Goal: Transaction & Acquisition: Purchase product/service

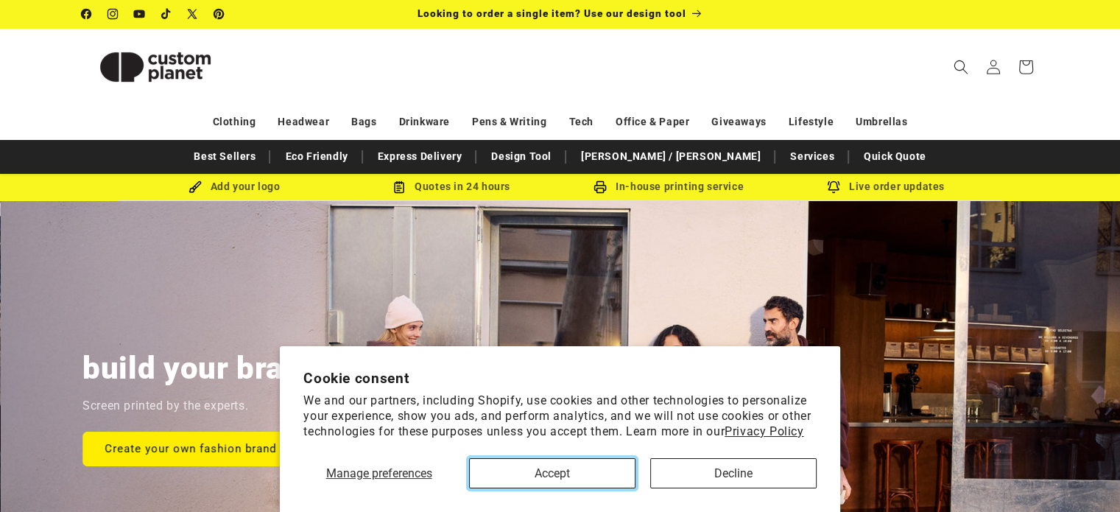
click at [610, 474] on button "Accept" at bounding box center [552, 473] width 166 height 30
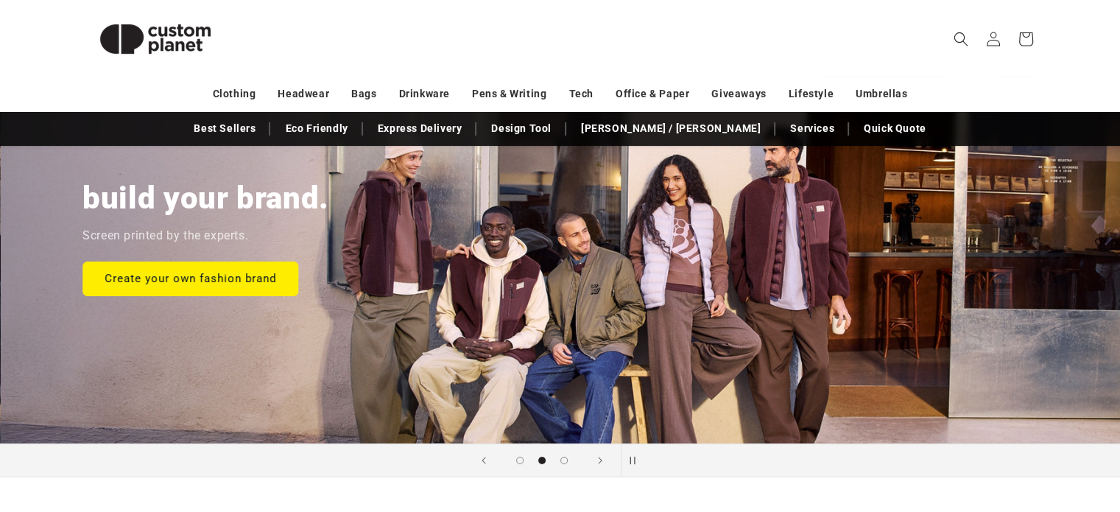
scroll to position [171, 0]
click at [253, 268] on link "Create your own fashion brand" at bounding box center [190, 277] width 216 height 35
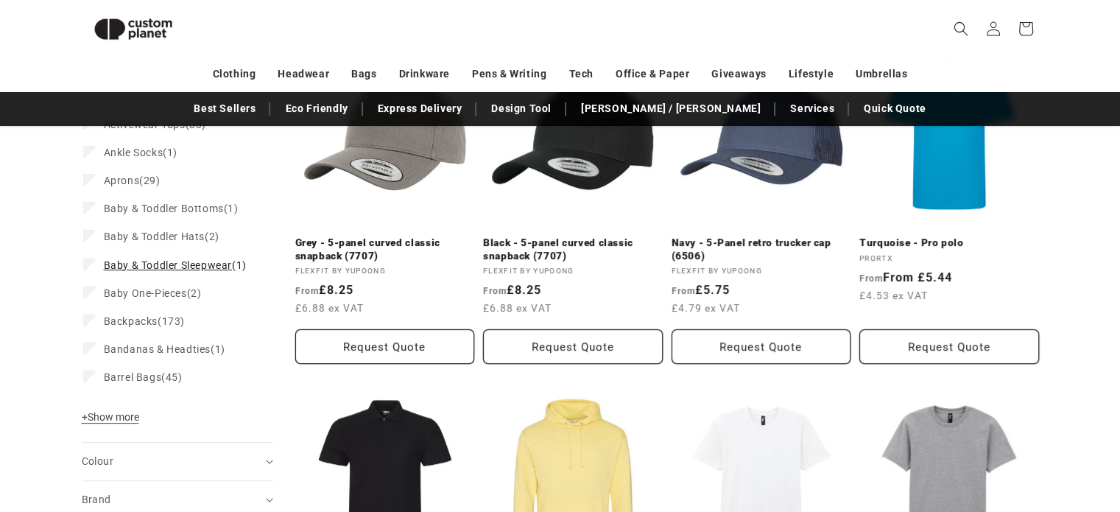
scroll to position [258, 0]
click at [110, 422] on span "+ Show more" at bounding box center [110, 416] width 57 height 12
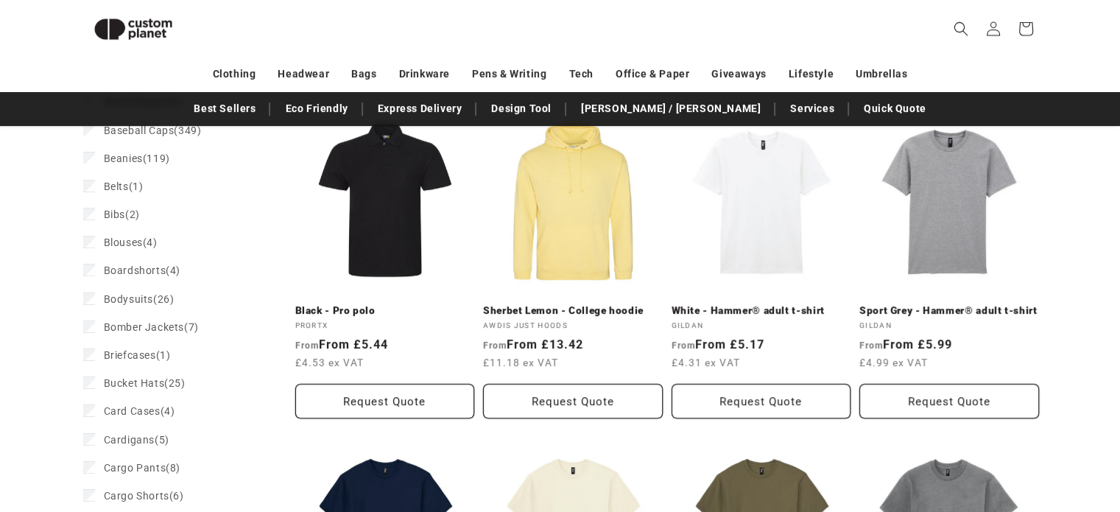
scroll to position [533, 0]
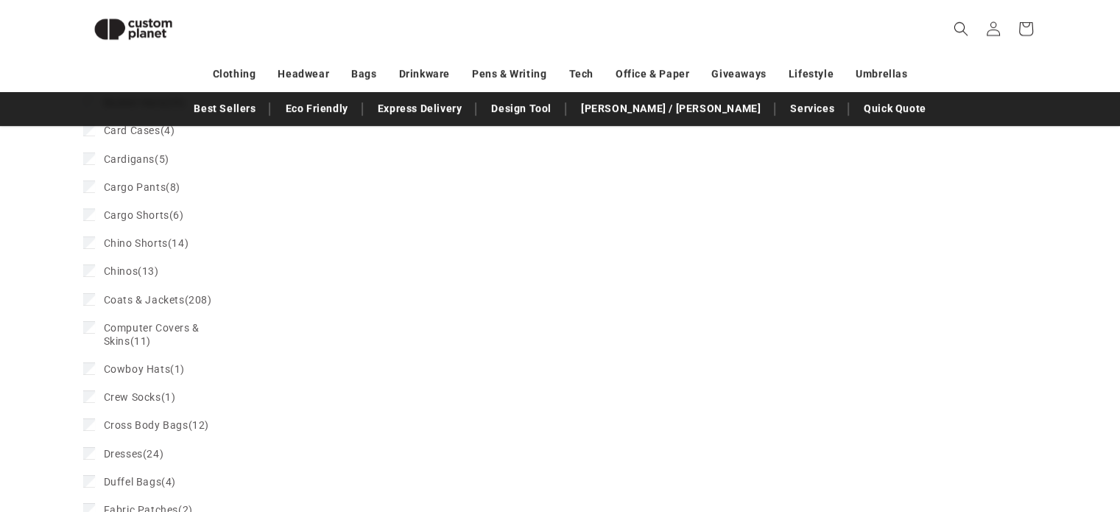
scroll to position [878, 0]
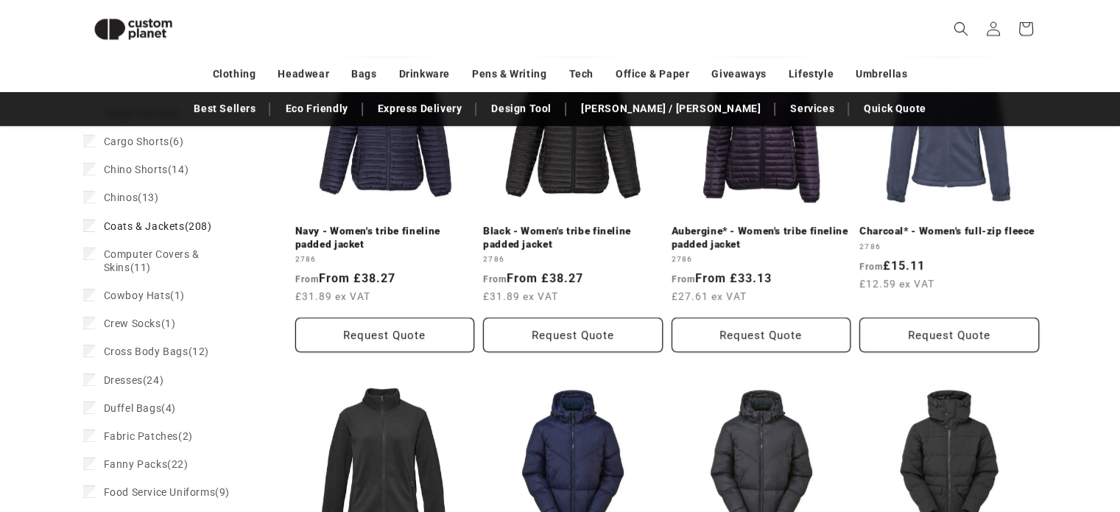
scroll to position [979, 0]
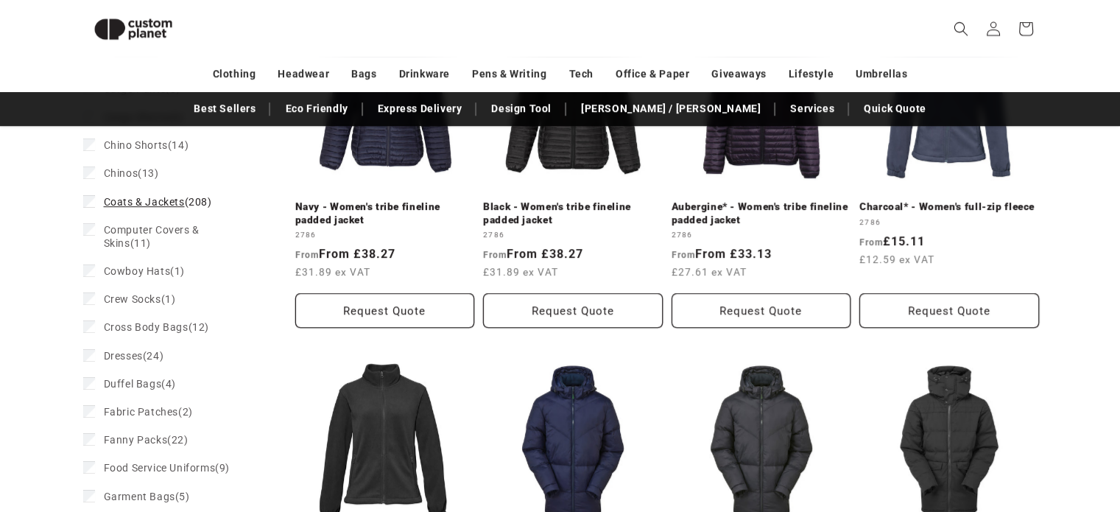
click at [90, 203] on icon at bounding box center [89, 200] width 8 height 5
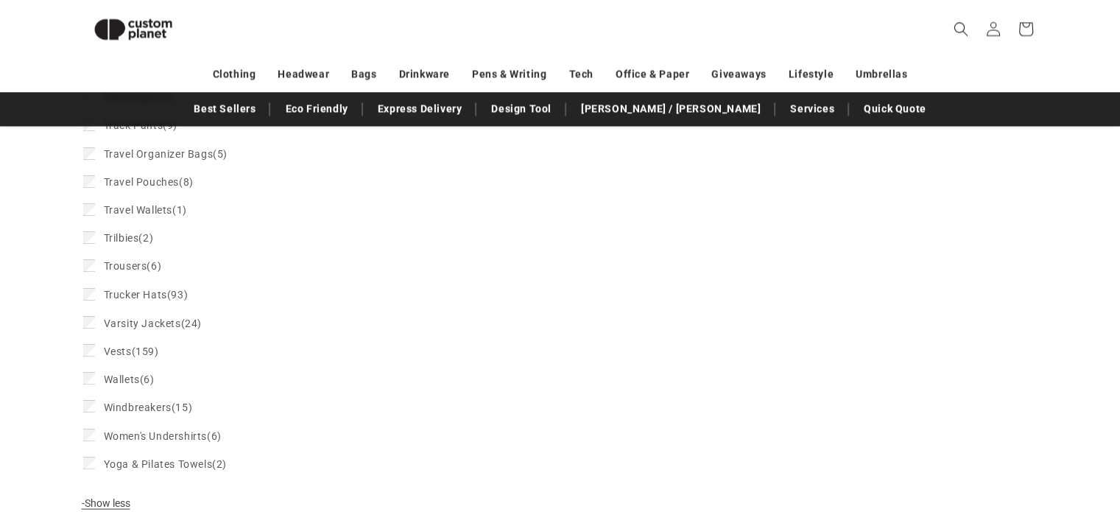
scroll to position [2506, 0]
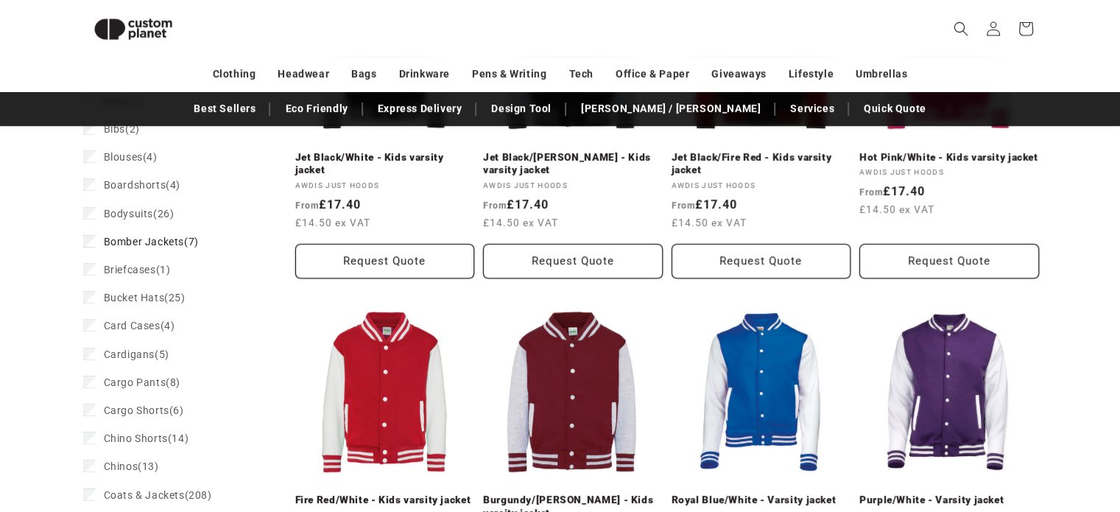
scroll to position [686, 0]
click at [90, 244] on icon at bounding box center [89, 241] width 8 height 5
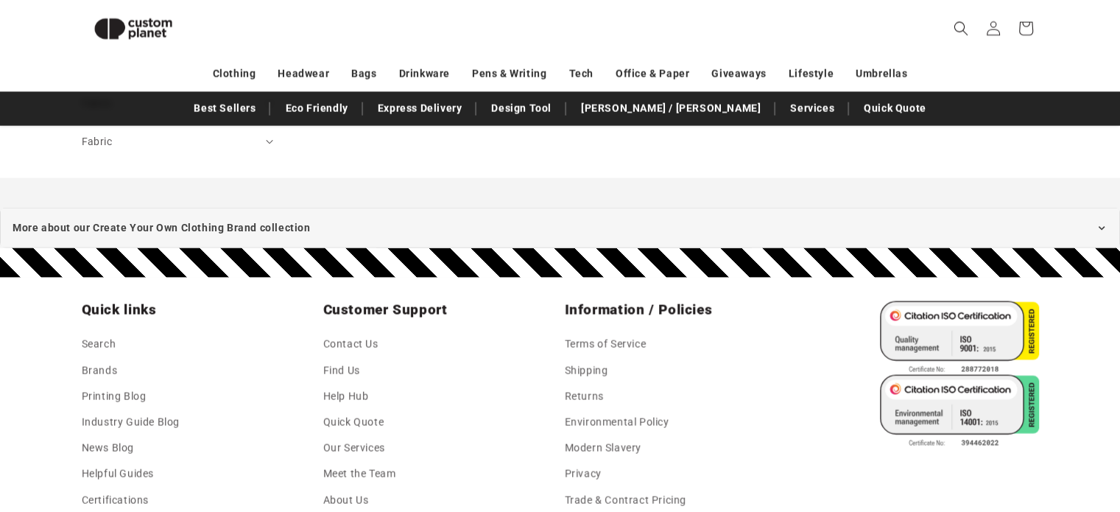
scroll to position [2792, 0]
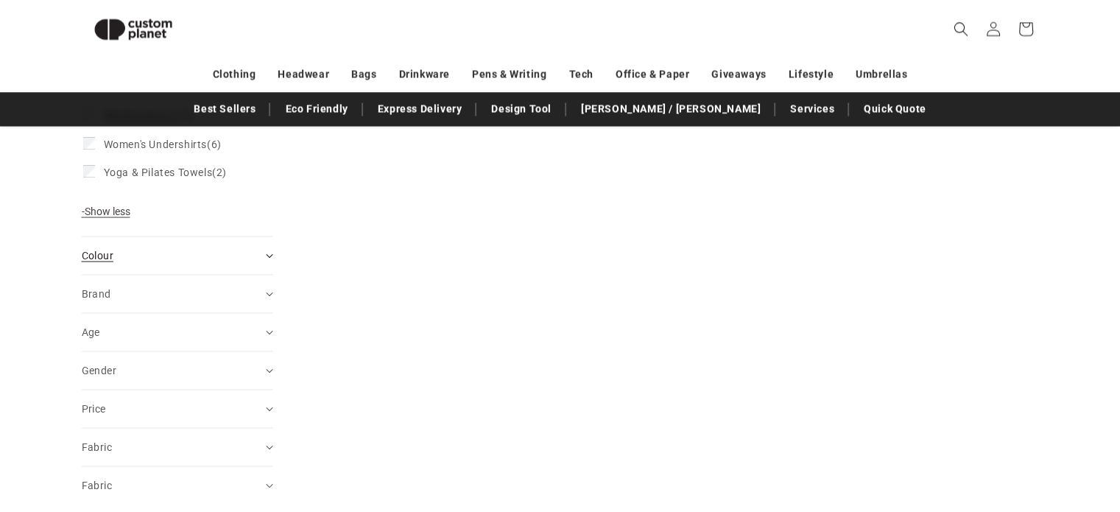
click at [222, 263] on div "Colour (0)" at bounding box center [171, 254] width 179 height 15
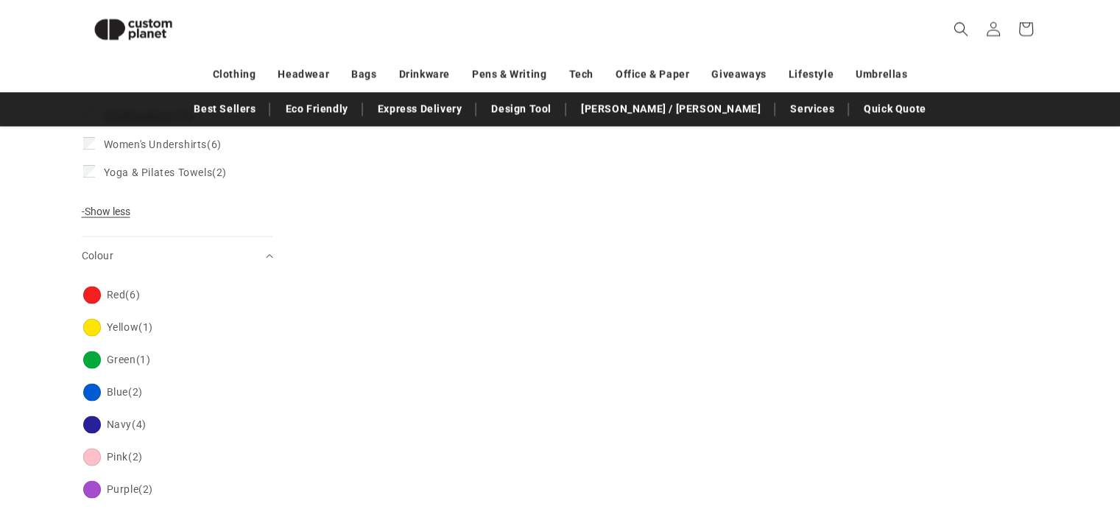
scroll to position [2981, 0]
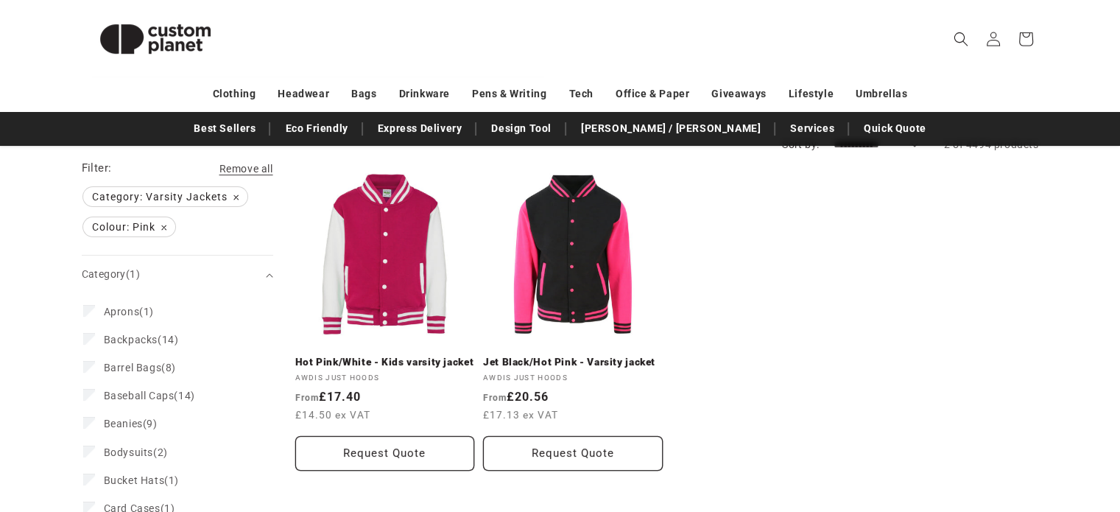
scroll to position [161, 0]
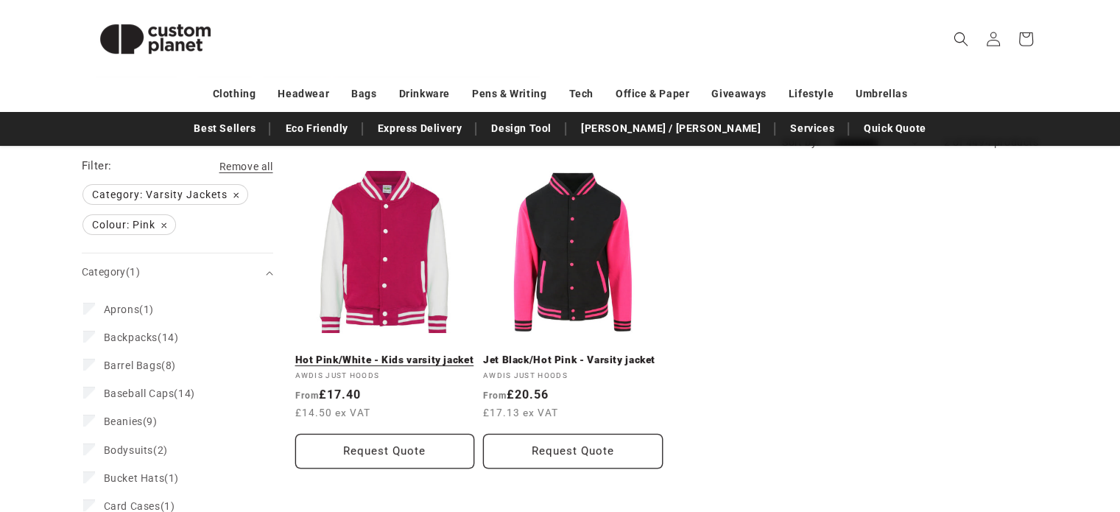
click at [403, 353] on link "Hot Pink/White - Kids varsity jacket" at bounding box center [385, 359] width 180 height 13
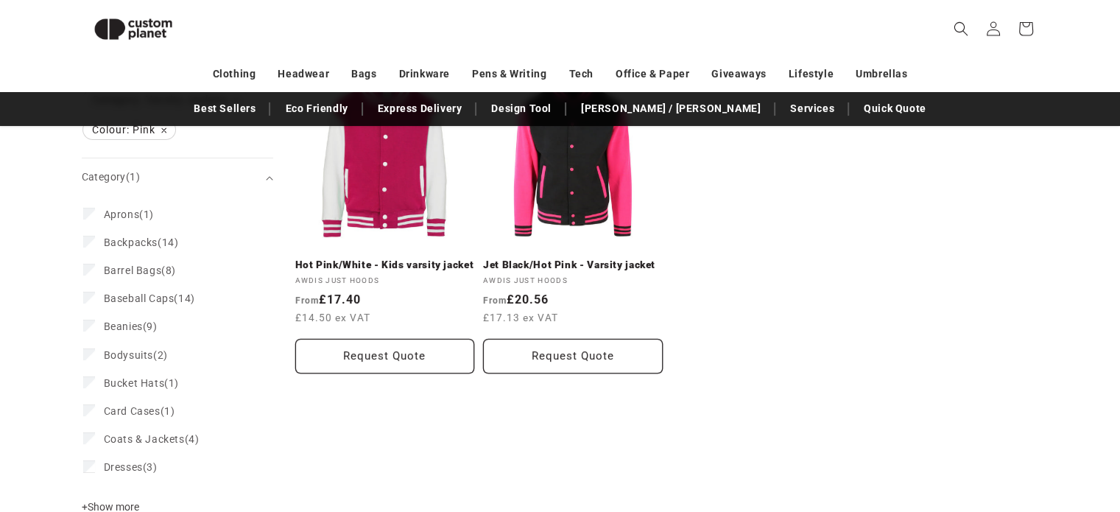
scroll to position [0, 0]
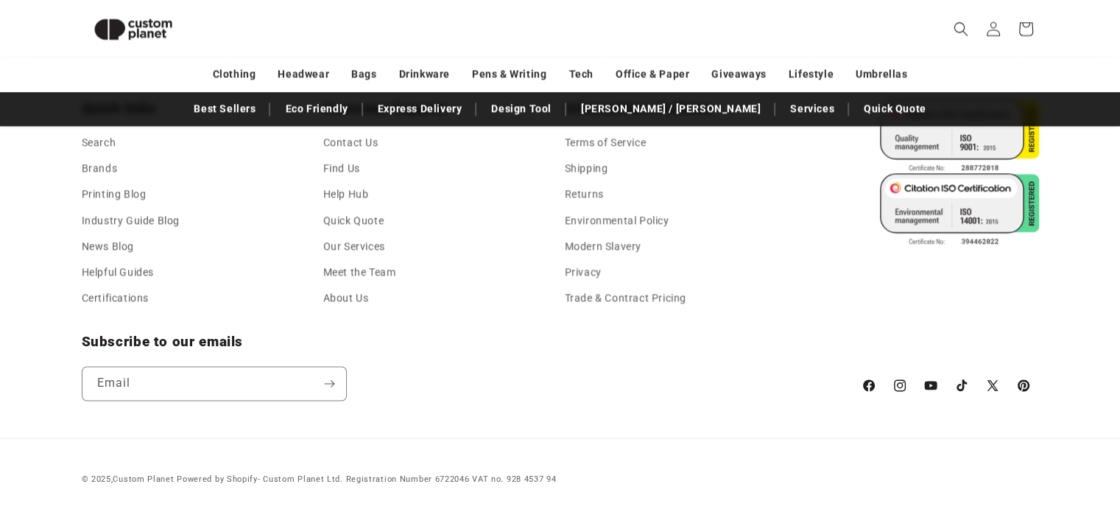
scroll to position [1968, 0]
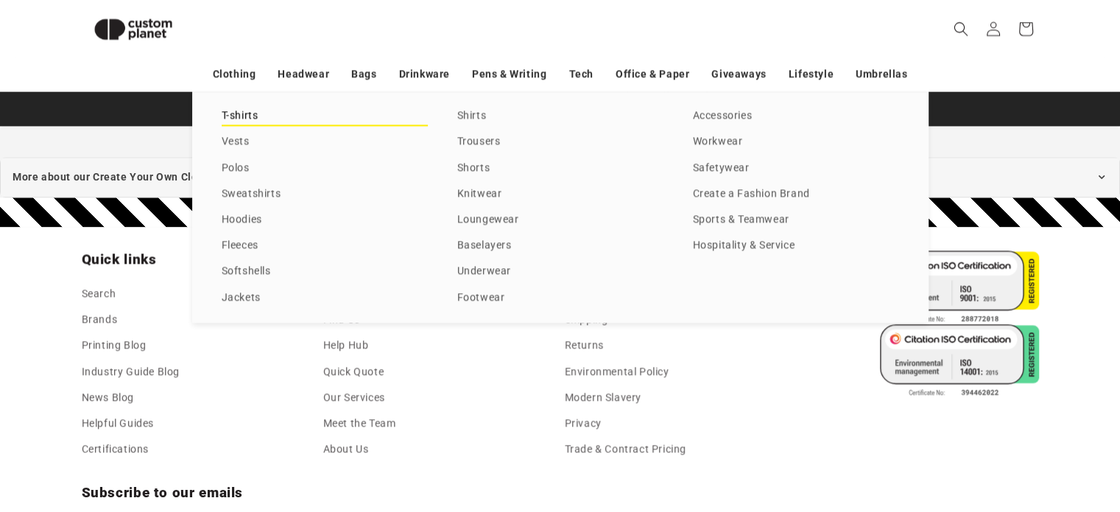
click at [236, 117] on link "T-shirts" at bounding box center [325, 116] width 206 height 20
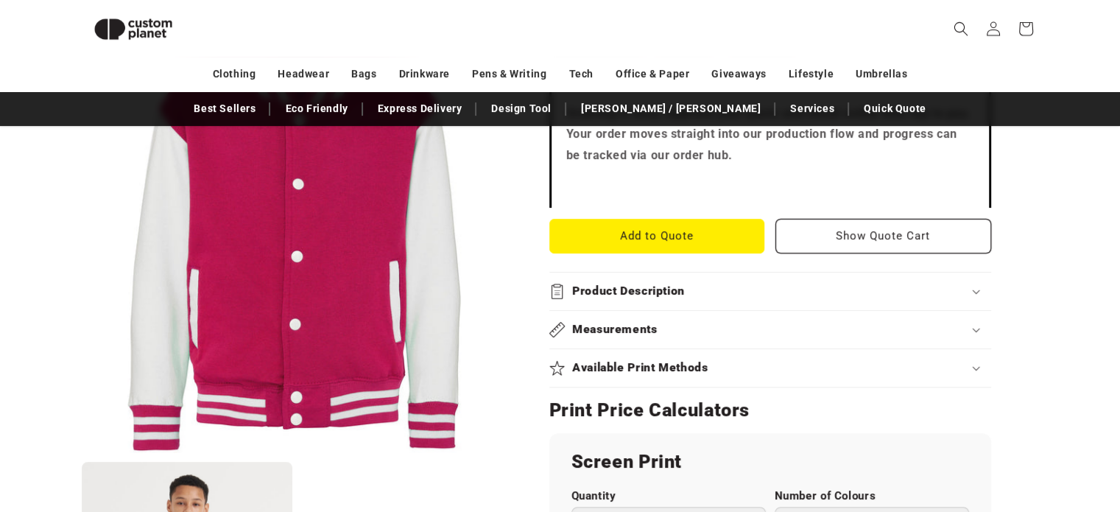
scroll to position [541, 0]
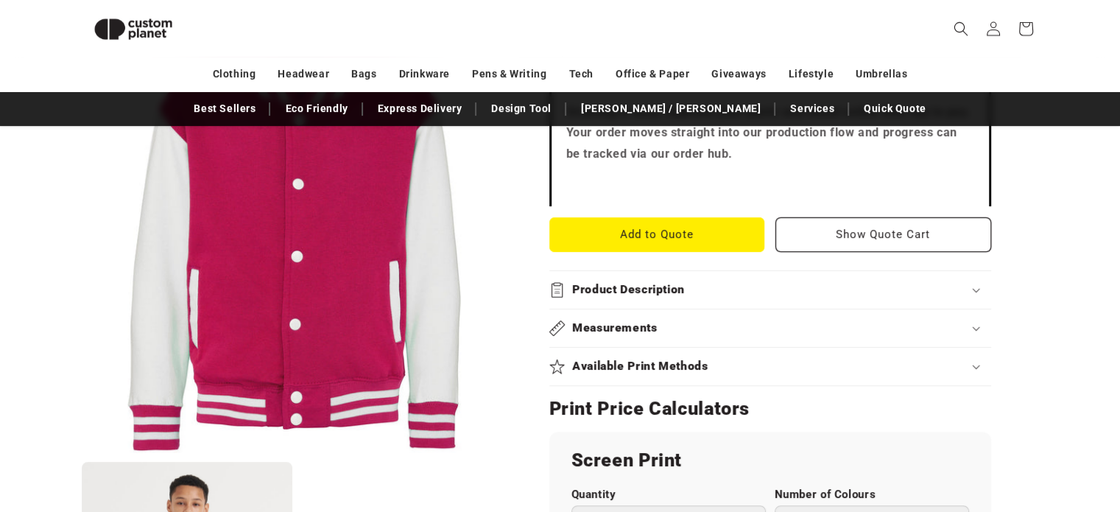
click at [664, 301] on summary "Product Description" at bounding box center [770, 290] width 442 height 38
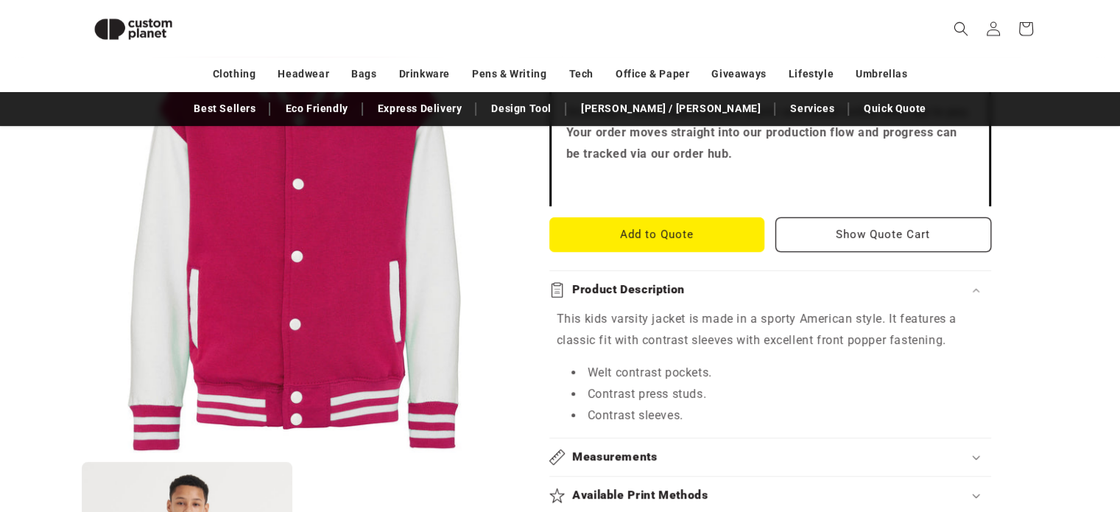
click at [664, 301] on summary "Product Description" at bounding box center [770, 290] width 442 height 38
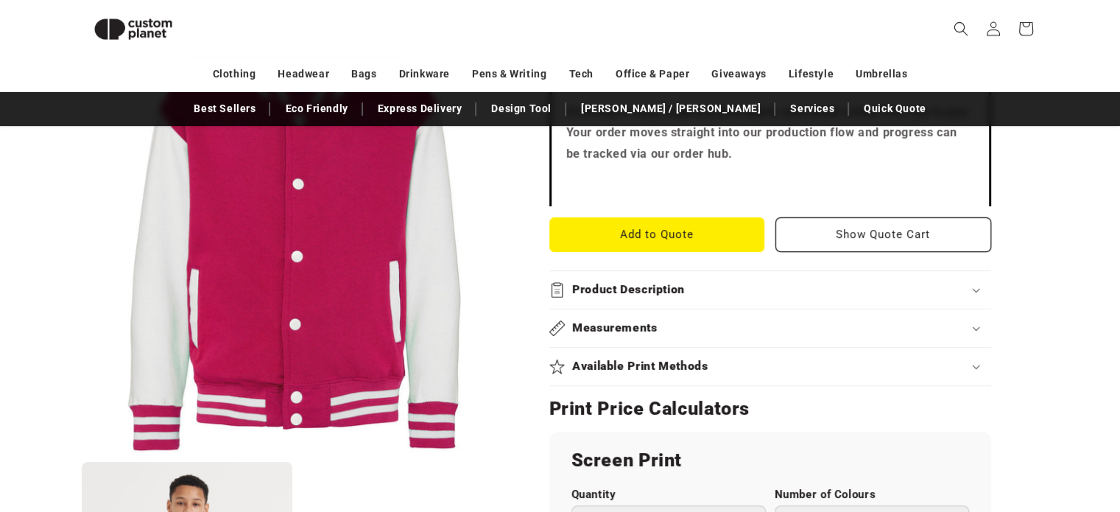
click at [666, 317] on summary "Measurements" at bounding box center [770, 328] width 442 height 38
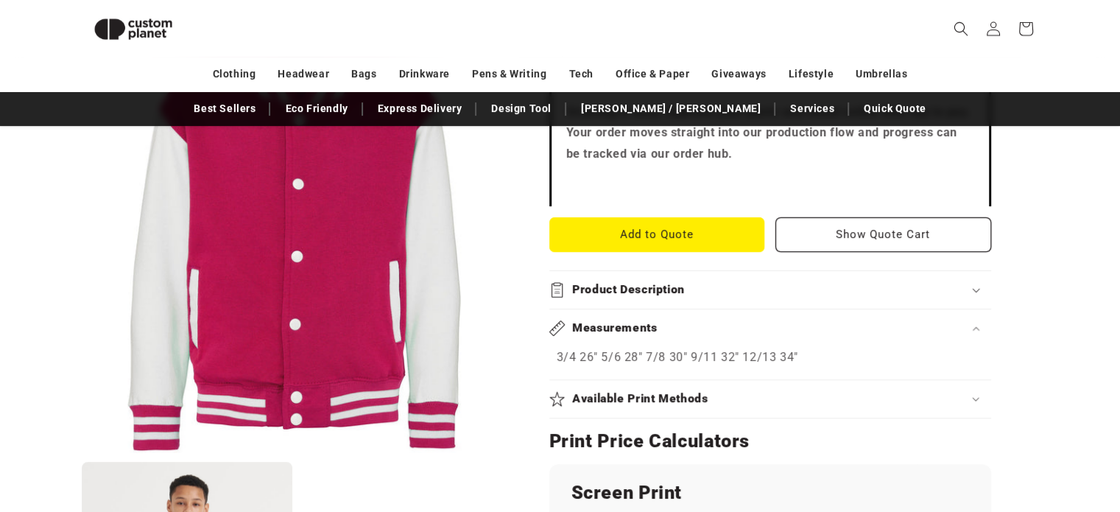
click at [666, 317] on summary "Measurements" at bounding box center [770, 328] width 442 height 38
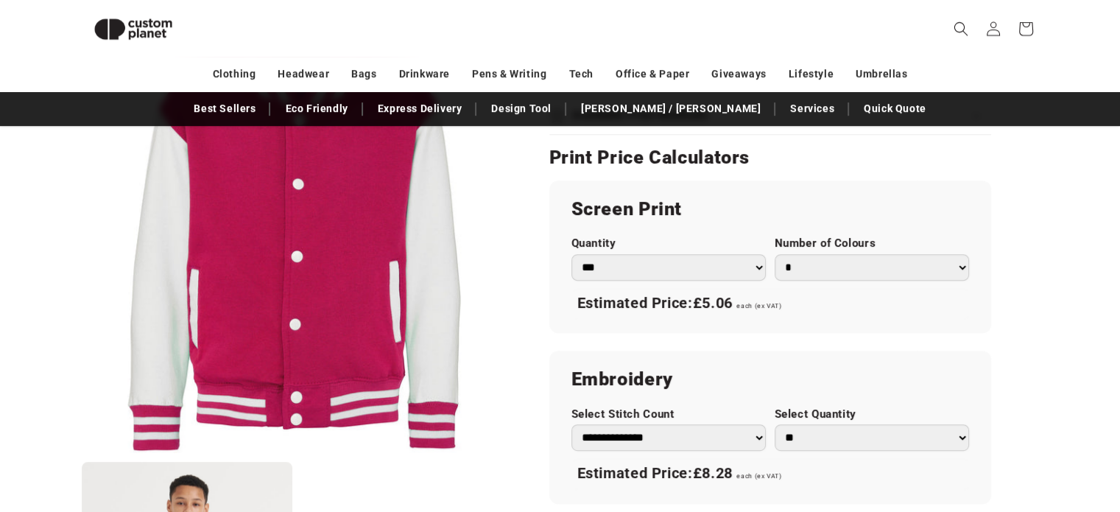
scroll to position [792, 0]
click at [703, 258] on select "*** *** *** **** **** **** ***** *****" at bounding box center [668, 267] width 194 height 27
click at [786, 224] on div "Screen Print Quantity *** *** *** **** **** **** ***** ***** Number of Colours …" at bounding box center [770, 256] width 442 height 152
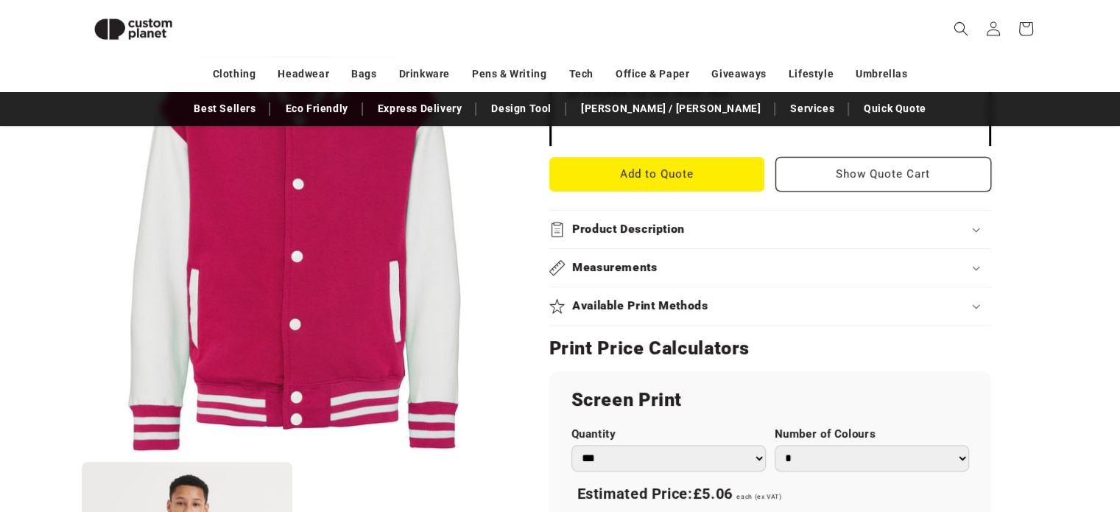
scroll to position [722, 0]
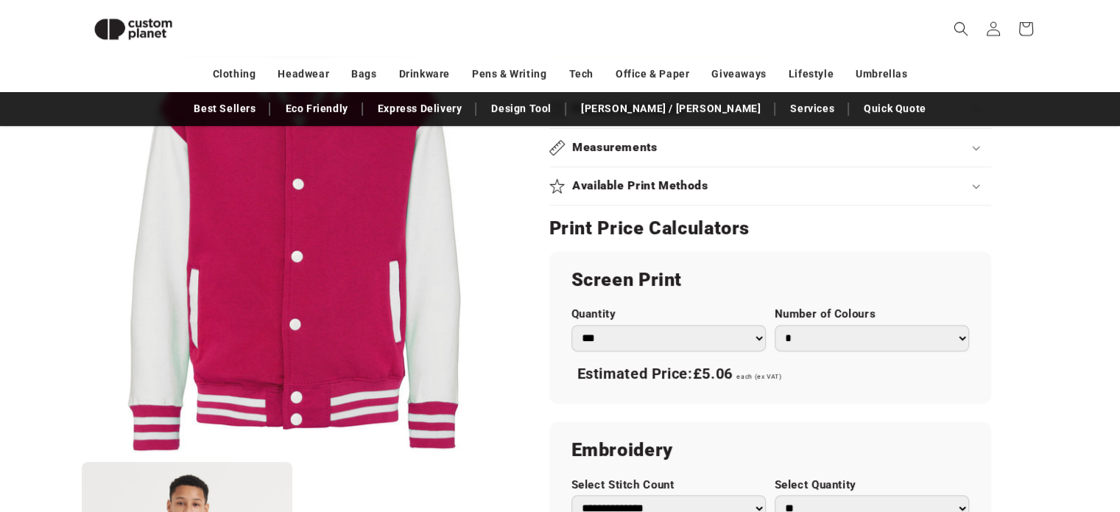
click at [804, 332] on select "* * * * * * *" at bounding box center [872, 338] width 194 height 27
click at [1069, 283] on div "Skip to product information Open media 1 in modal Open media 2 in modal NaN / o…" at bounding box center [560, 225] width 1031 height 1479
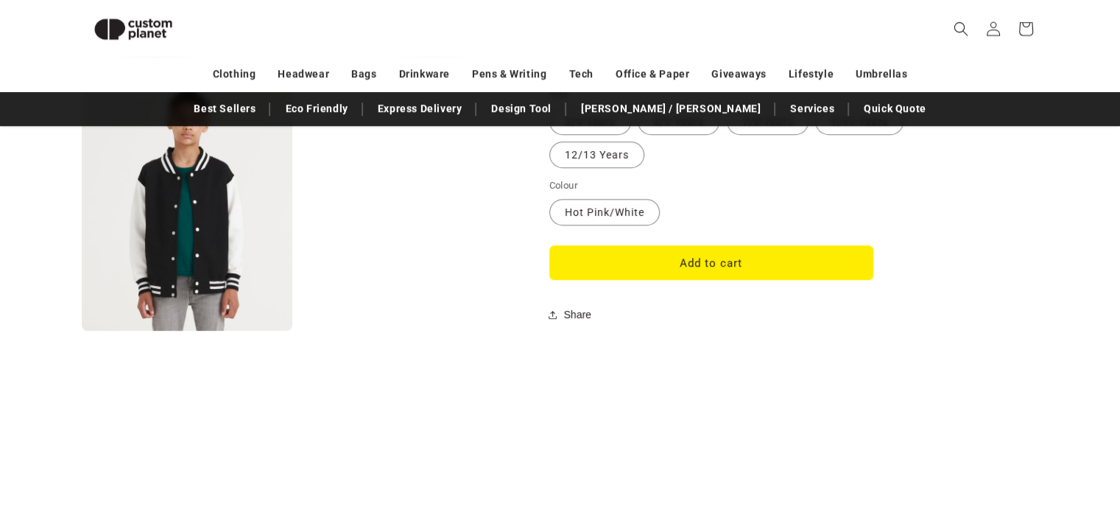
scroll to position [1250, 0]
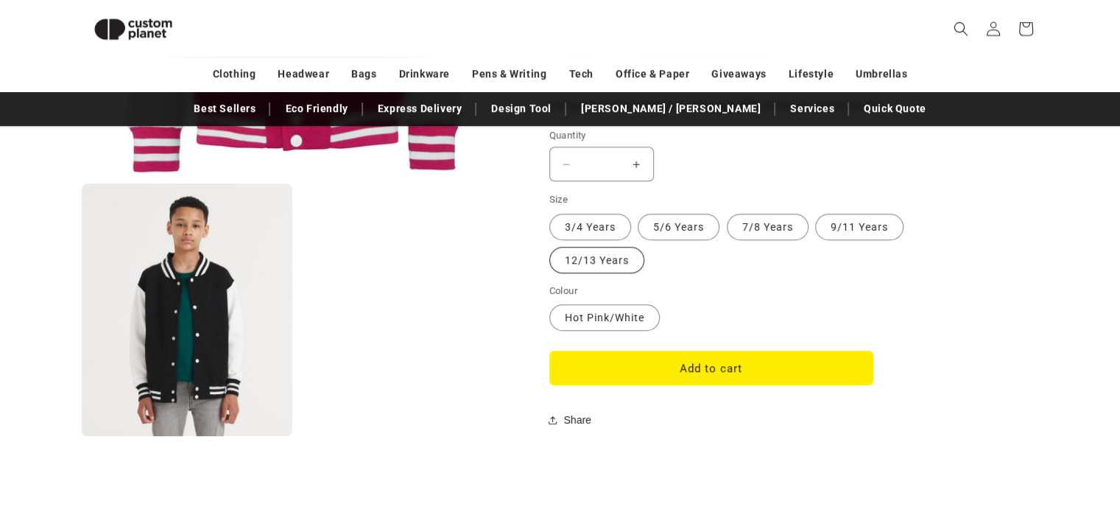
click at [613, 262] on label "12/13 Years Variant sold out or unavailable" at bounding box center [596, 260] width 95 height 27
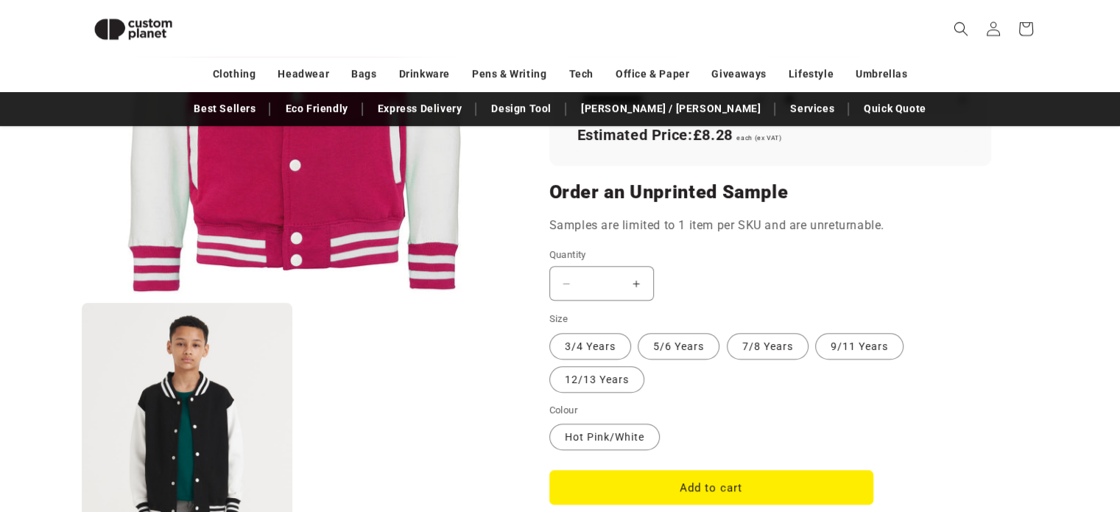
scroll to position [1373, 0]
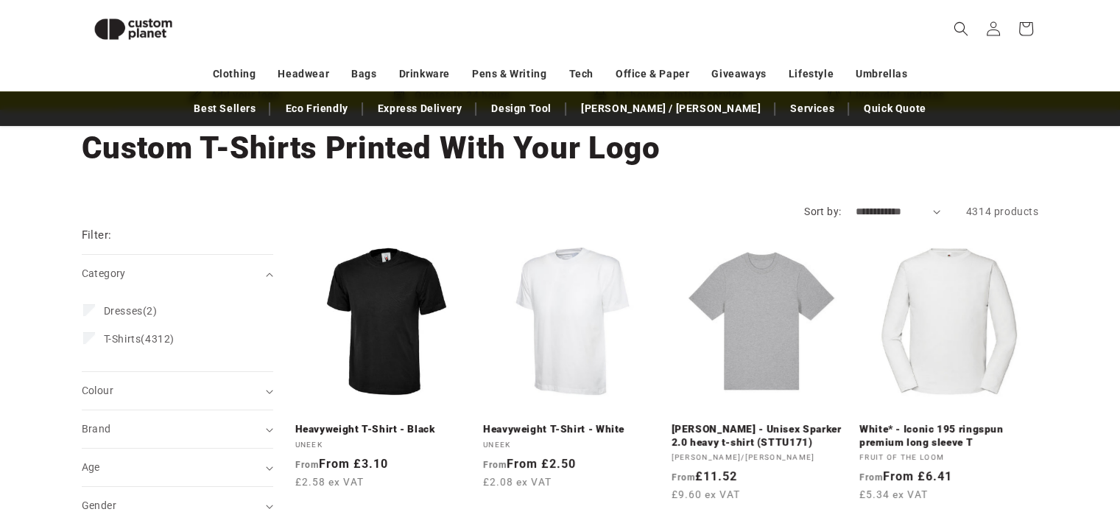
scroll to position [53, 0]
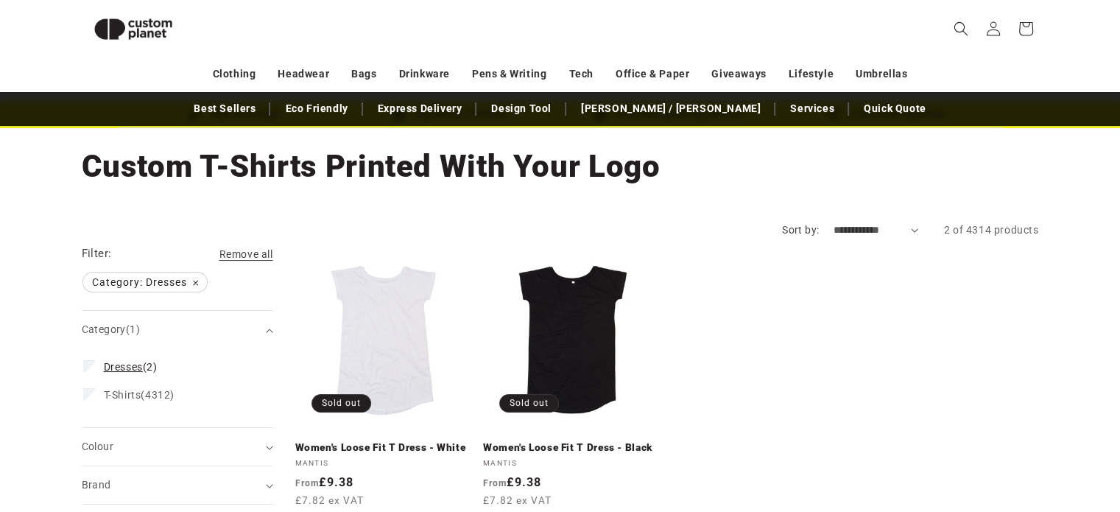
click at [86, 365] on icon at bounding box center [89, 365] width 7 height 4
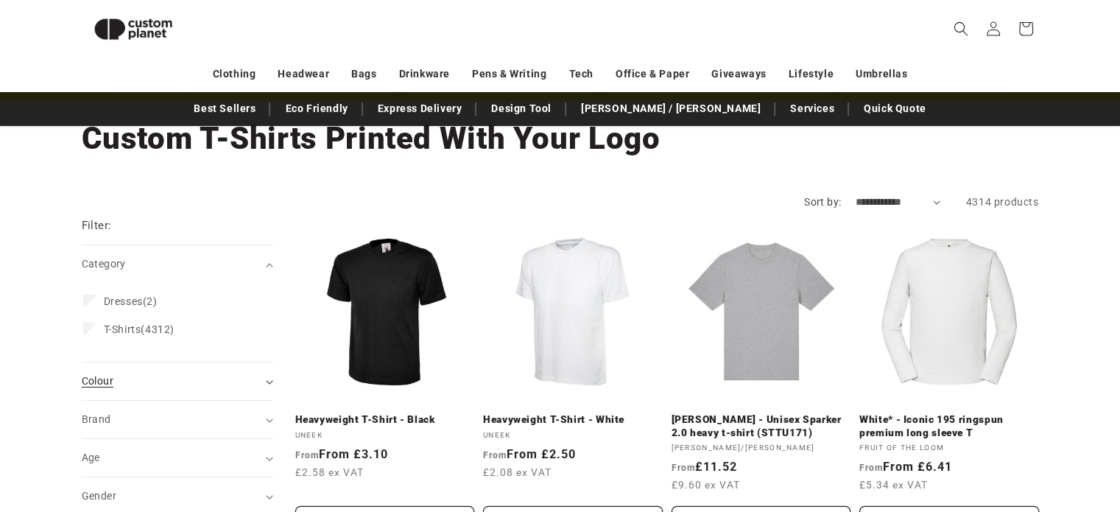
scroll to position [80, 0]
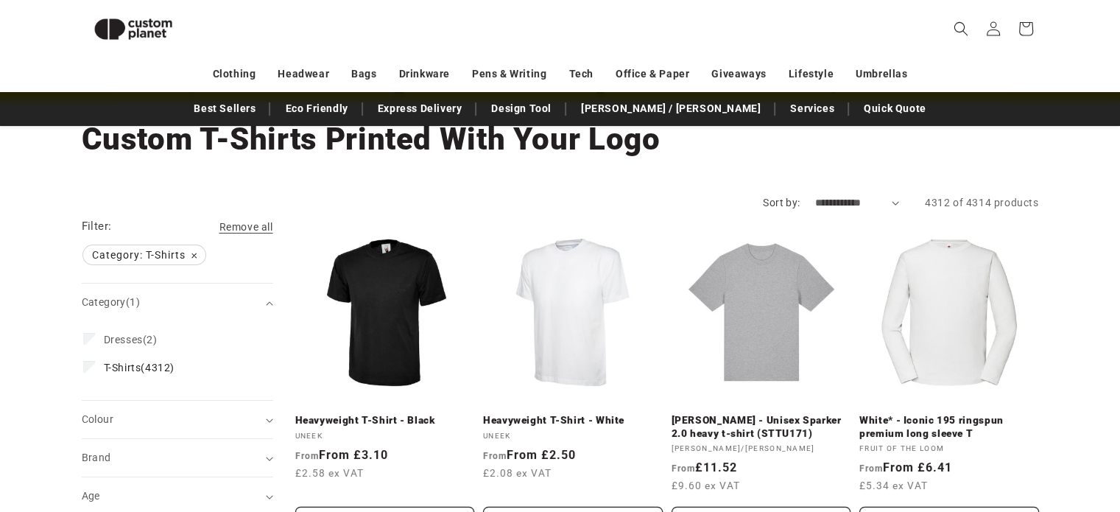
click at [862, 200] on select "**********" at bounding box center [856, 202] width 85 height 15
select select "**********"
click at [814, 195] on select "**********" at bounding box center [856, 202] width 85 height 15
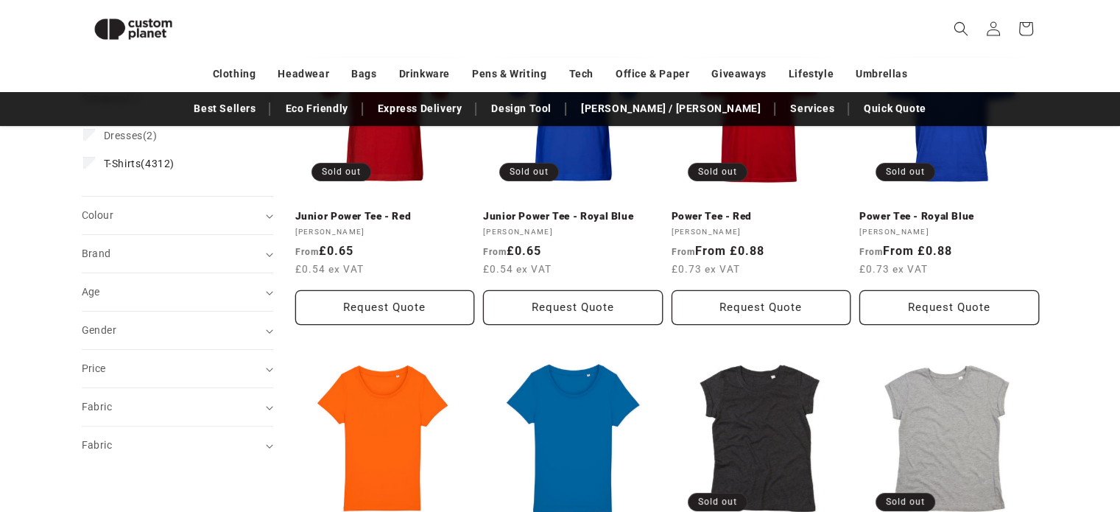
scroll to position [284, 0]
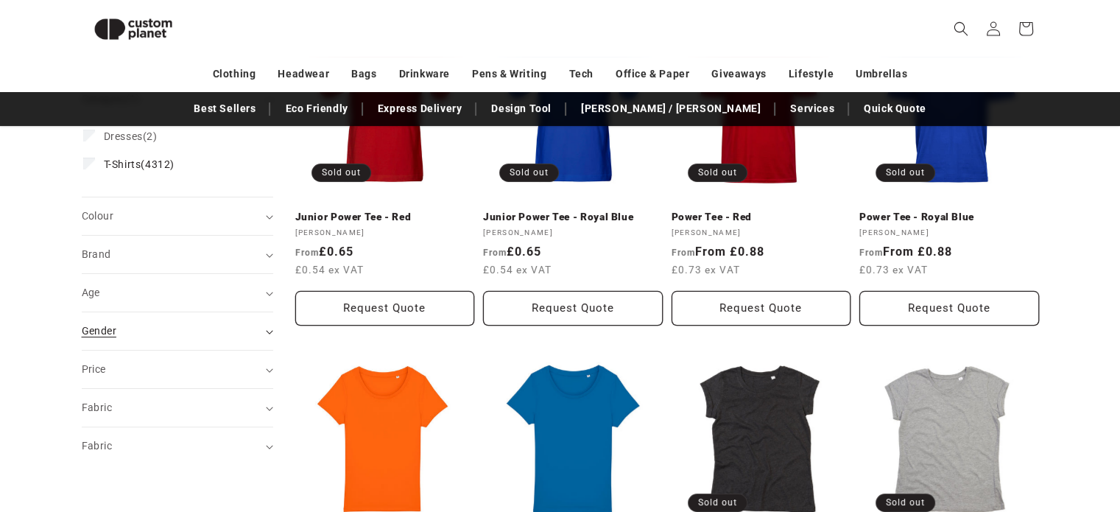
click at [155, 330] on div "Gender (0)" at bounding box center [171, 330] width 179 height 15
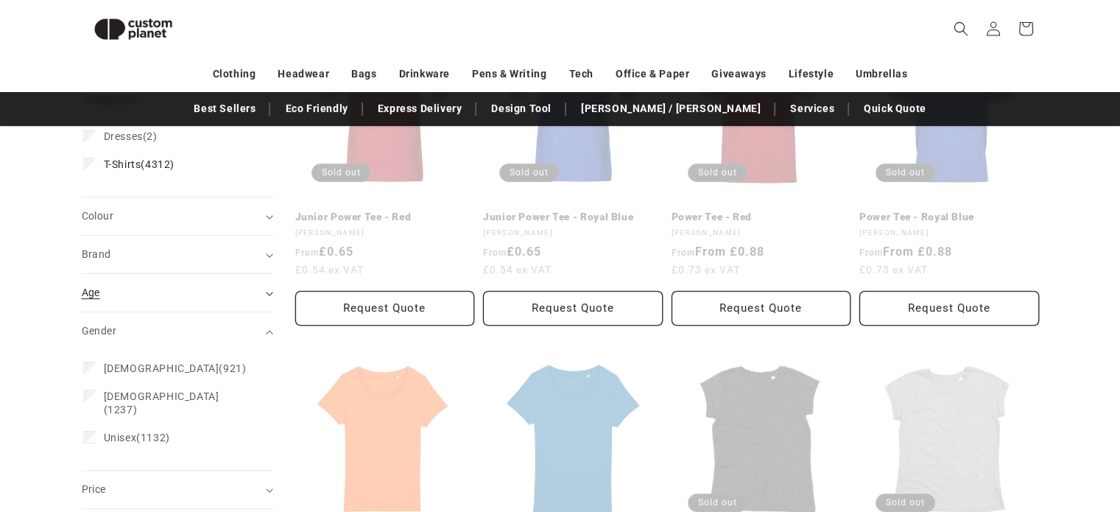
click at [162, 285] on div "Age (0)" at bounding box center [171, 292] width 179 height 15
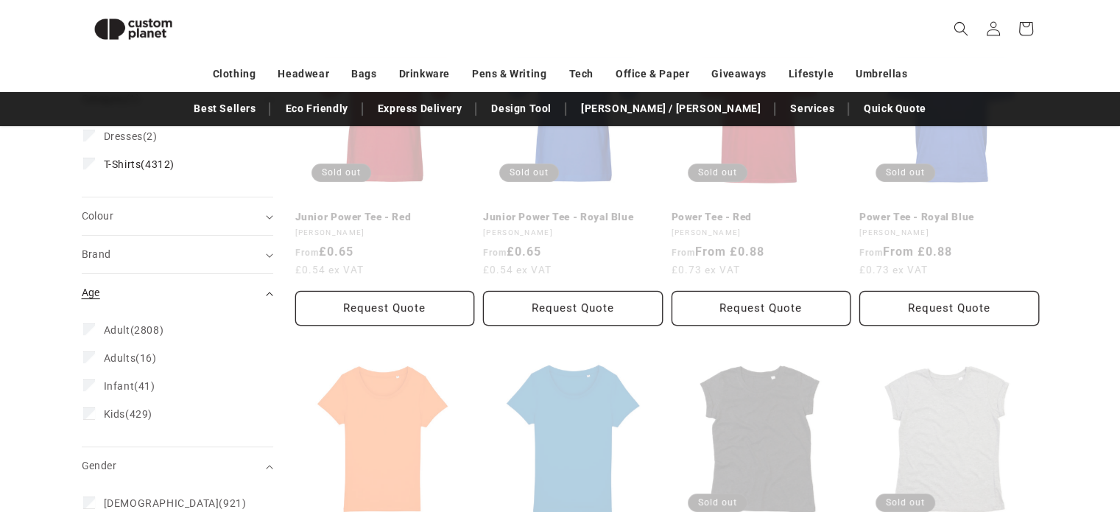
scroll to position [286, 0]
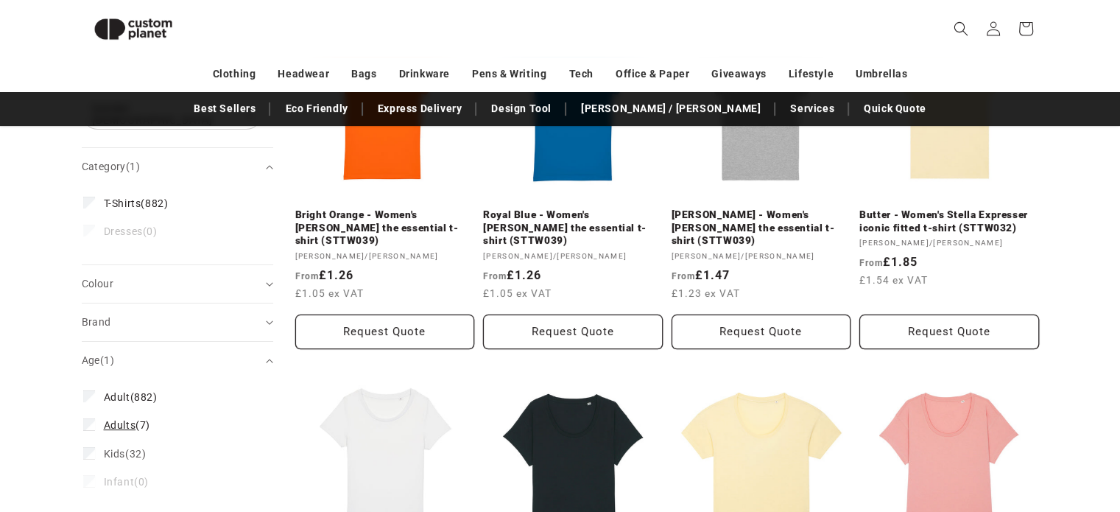
click at [88, 420] on label "Adults (7) Adults (7 products)" at bounding box center [173, 425] width 180 height 28
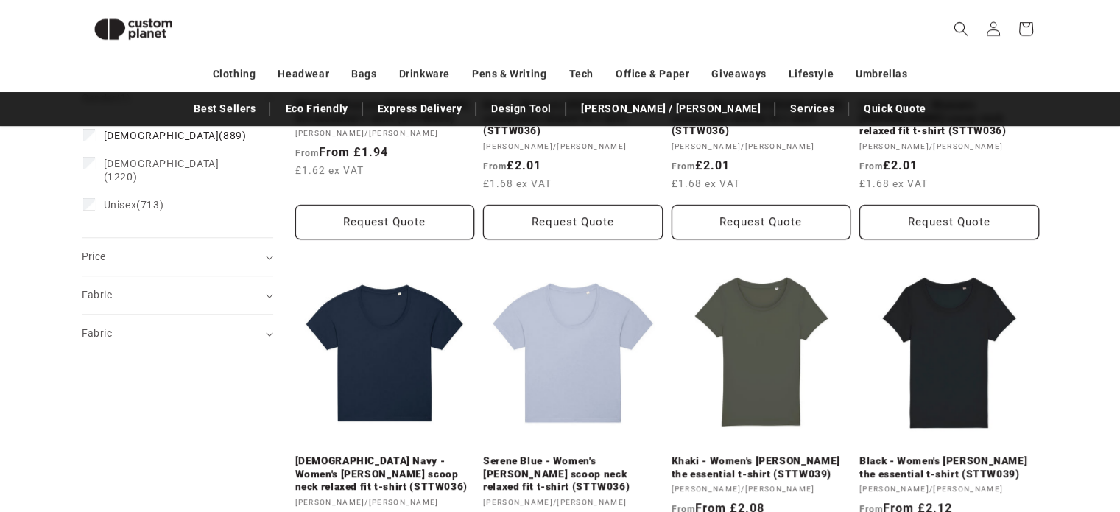
scroll to position [748, 0]
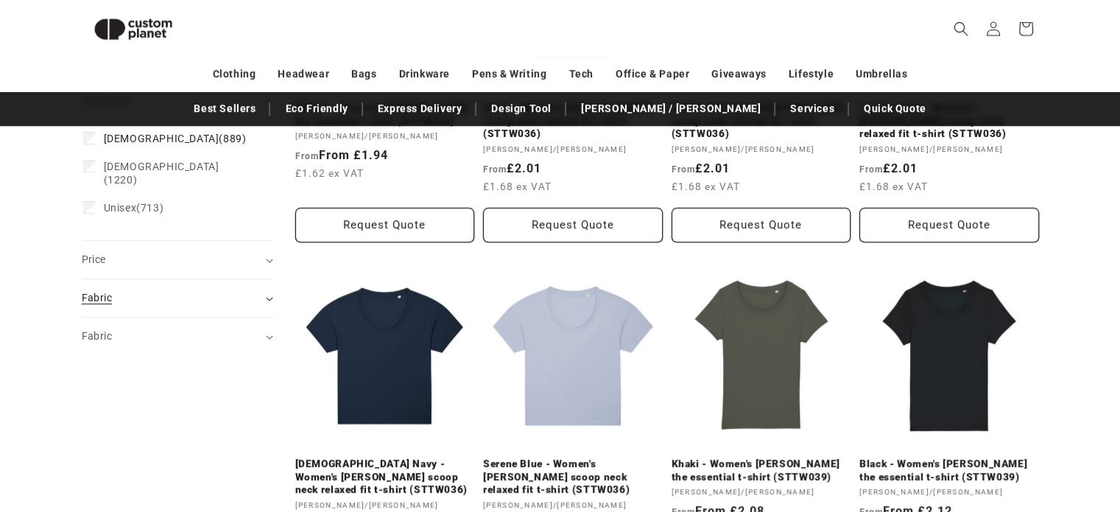
click at [145, 290] on div "Fabric (0)" at bounding box center [171, 297] width 179 height 15
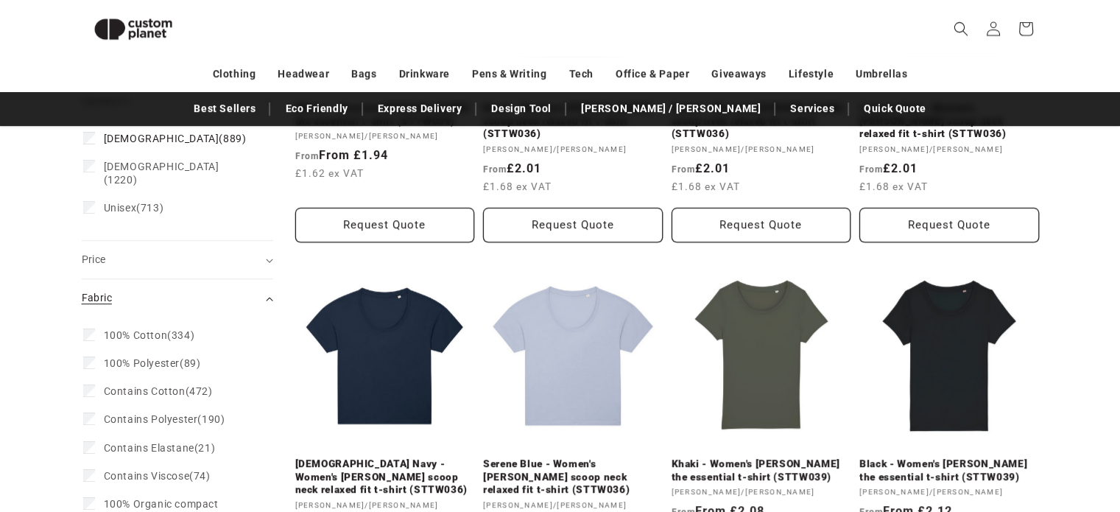
click at [159, 290] on div "Fabric (0)" at bounding box center [171, 297] width 179 height 15
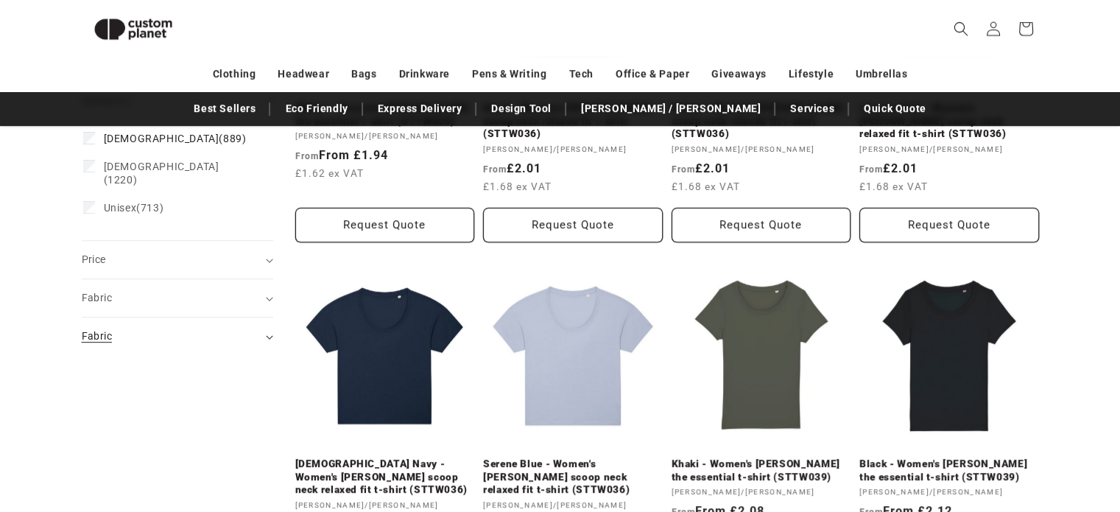
click at [177, 328] on div "Fabric (0)" at bounding box center [171, 335] width 179 height 15
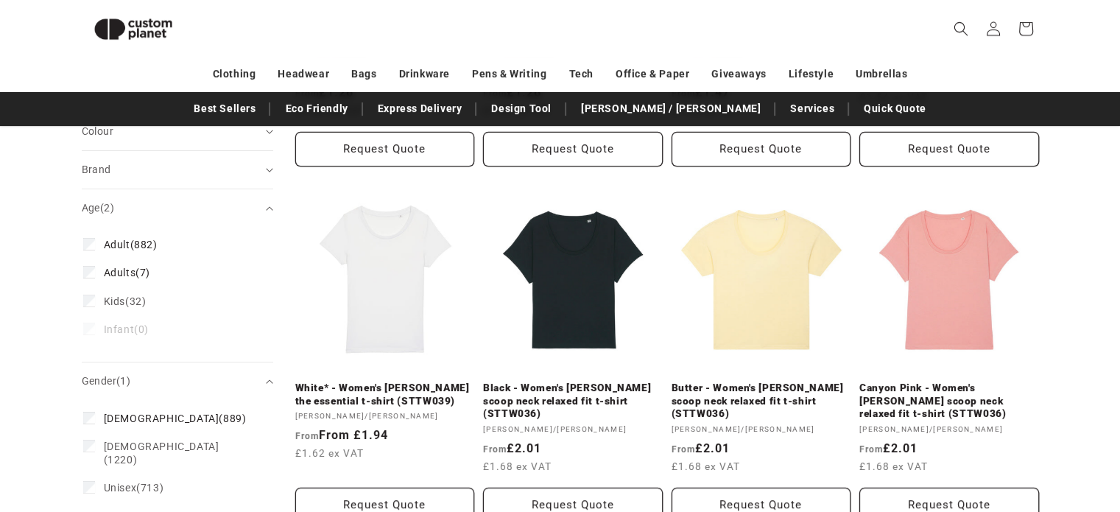
scroll to position [348, 0]
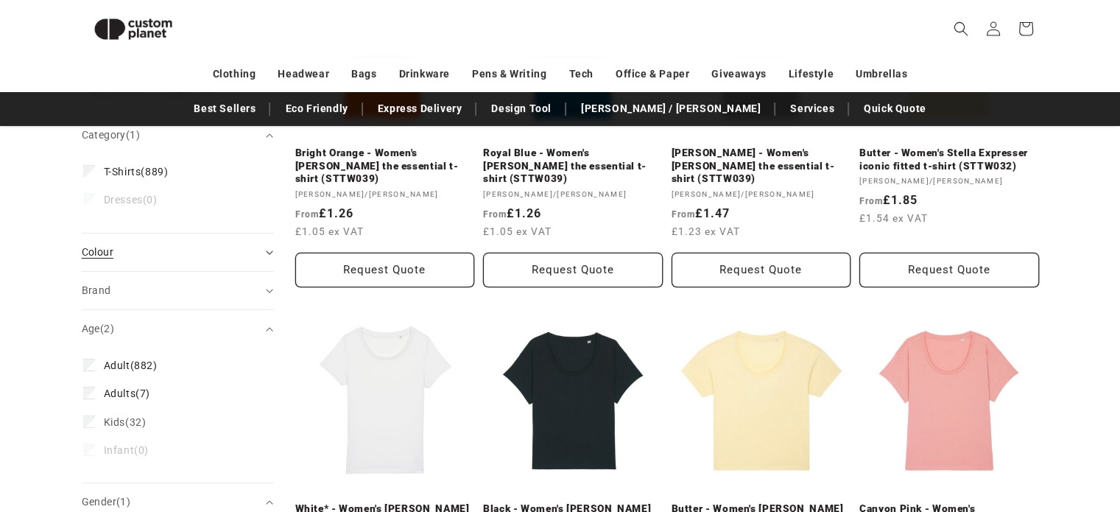
click at [152, 244] on div "Colour (0)" at bounding box center [171, 251] width 179 height 15
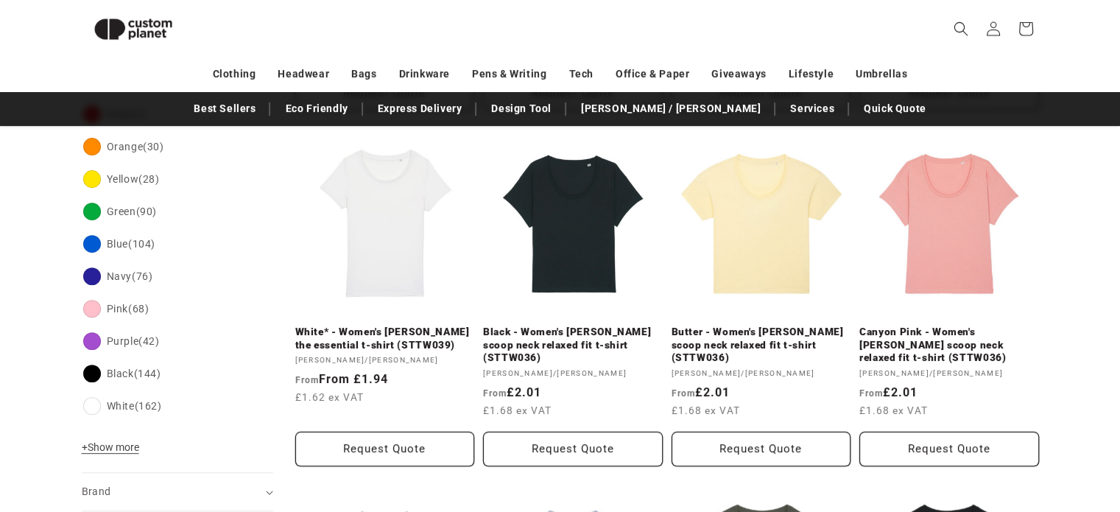
scroll to position [525, 0]
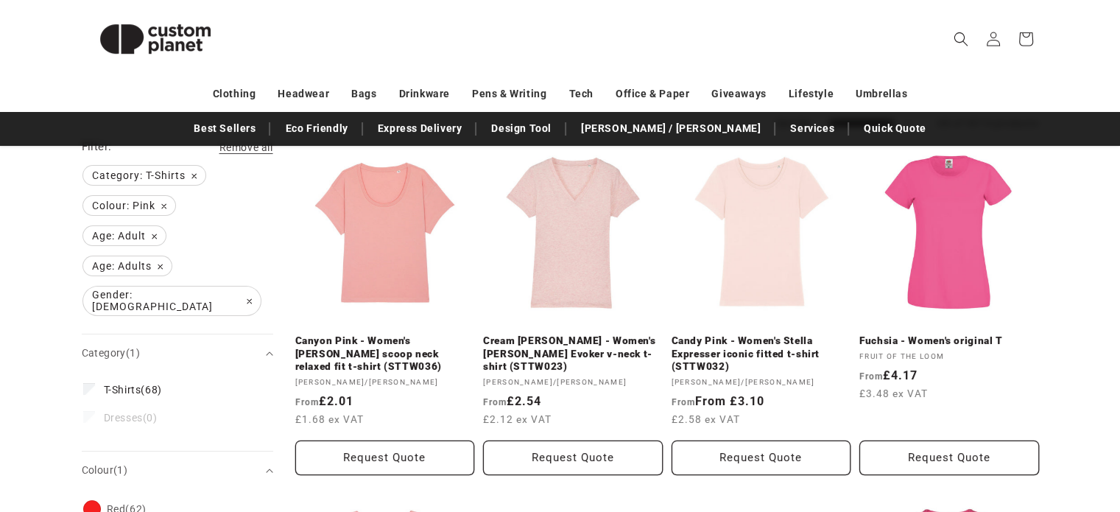
scroll to position [162, 0]
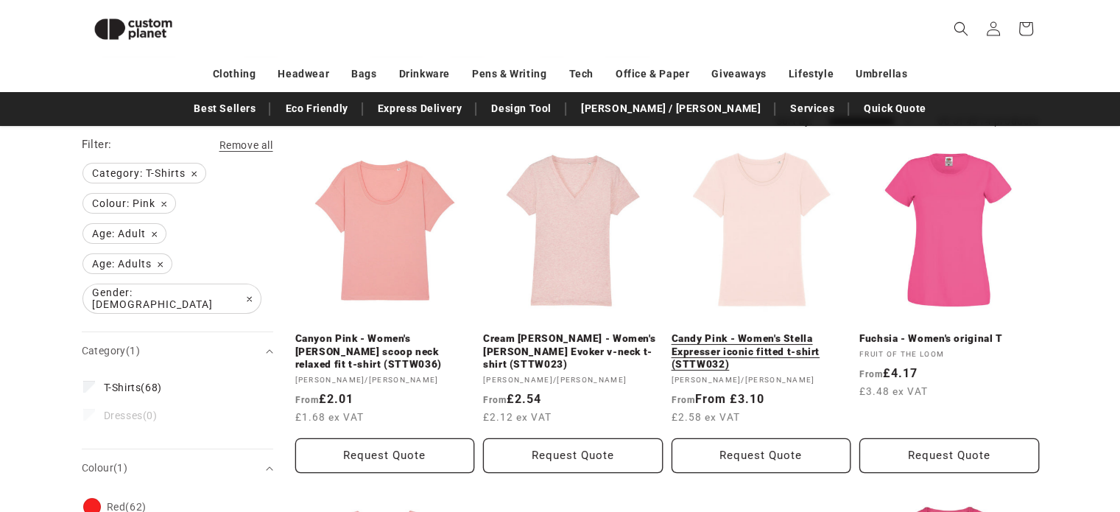
click at [778, 332] on link "Candy Pink - Women's Stella Expresser iconic fitted t-shirt (STTW032)" at bounding box center [762, 351] width 180 height 39
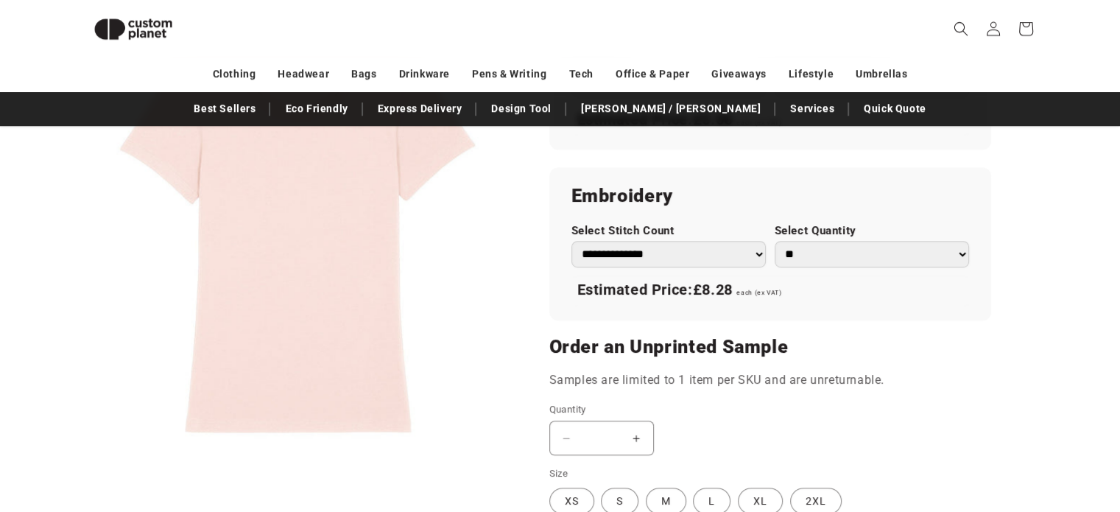
scroll to position [1031, 0]
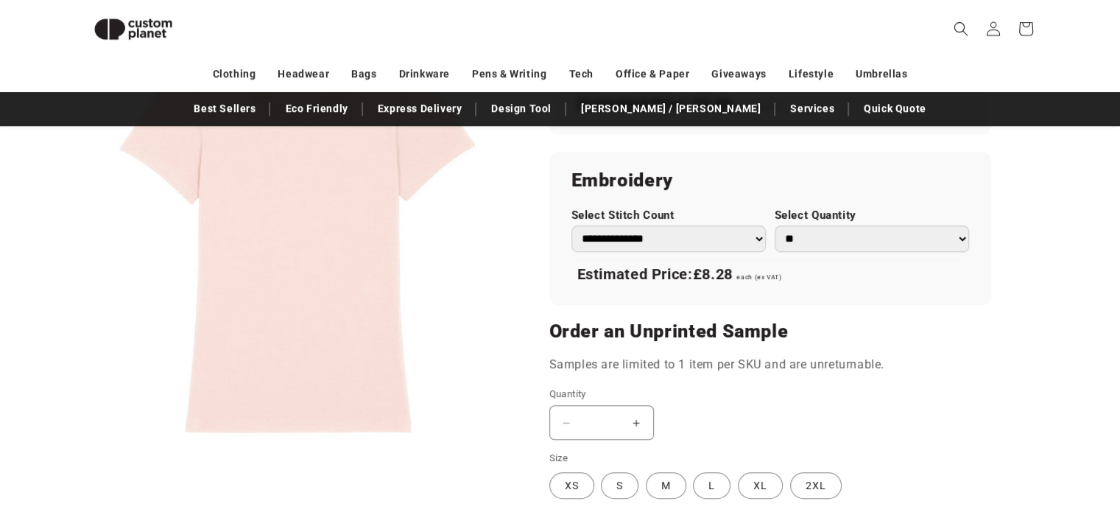
click at [722, 233] on select "**********" at bounding box center [668, 238] width 194 height 27
click at [741, 171] on h2 "Embroidery" at bounding box center [770, 181] width 398 height 24
click at [844, 241] on select "** ** *** *** *** **** **** ****" at bounding box center [872, 238] width 194 height 27
click at [863, 171] on h2 "Embroidery" at bounding box center [770, 181] width 398 height 24
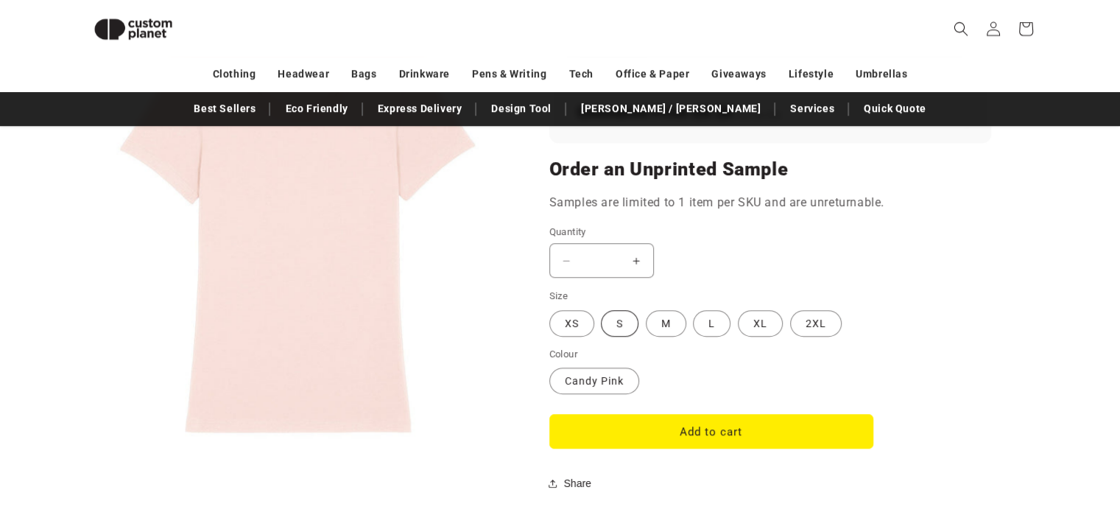
scroll to position [1191, 0]
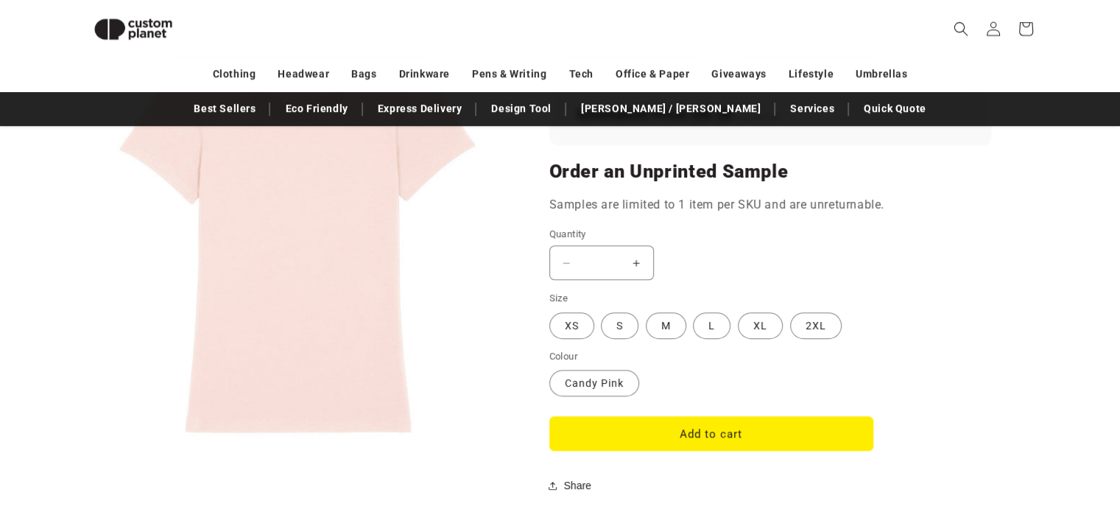
click at [639, 329] on fieldset "Size XS Variant sold out or unavailable S Variant sold out or unavailable M Var…" at bounding box center [711, 315] width 324 height 49
click at [625, 322] on label "S Variant sold out or unavailable" at bounding box center [620, 325] width 38 height 27
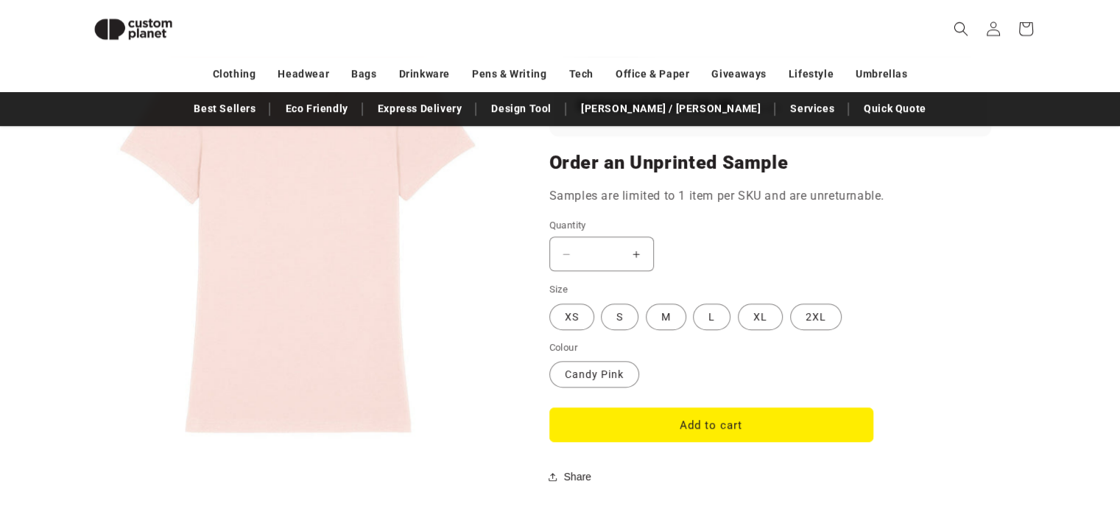
scroll to position [1175, 0]
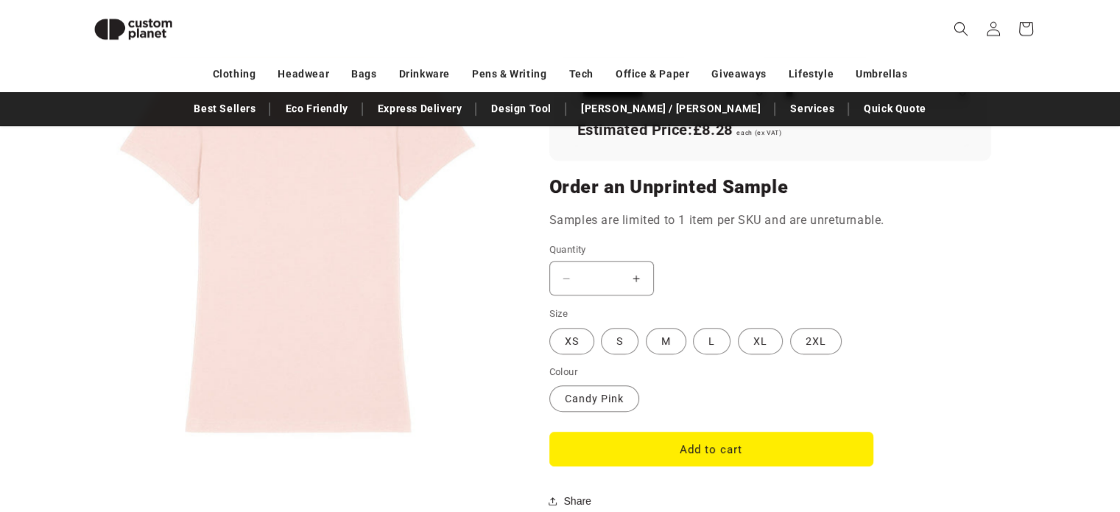
click at [635, 275] on button "Increase quantity for Candy Pink - Women&#39;s Stella Expresser iconic fitted t…" at bounding box center [636, 278] width 33 height 35
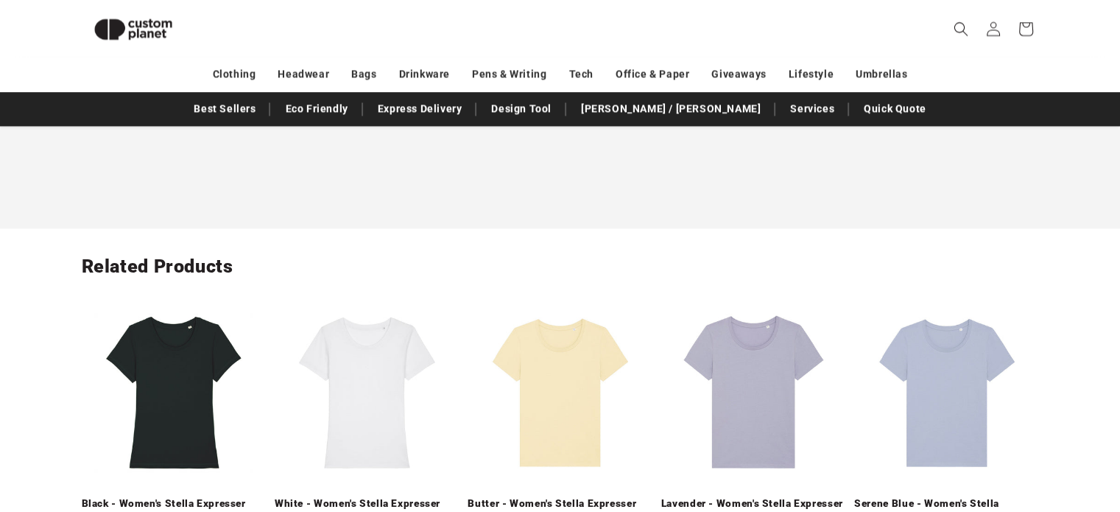
scroll to position [2212, 0]
